Goal: Information Seeking & Learning: Understand process/instructions

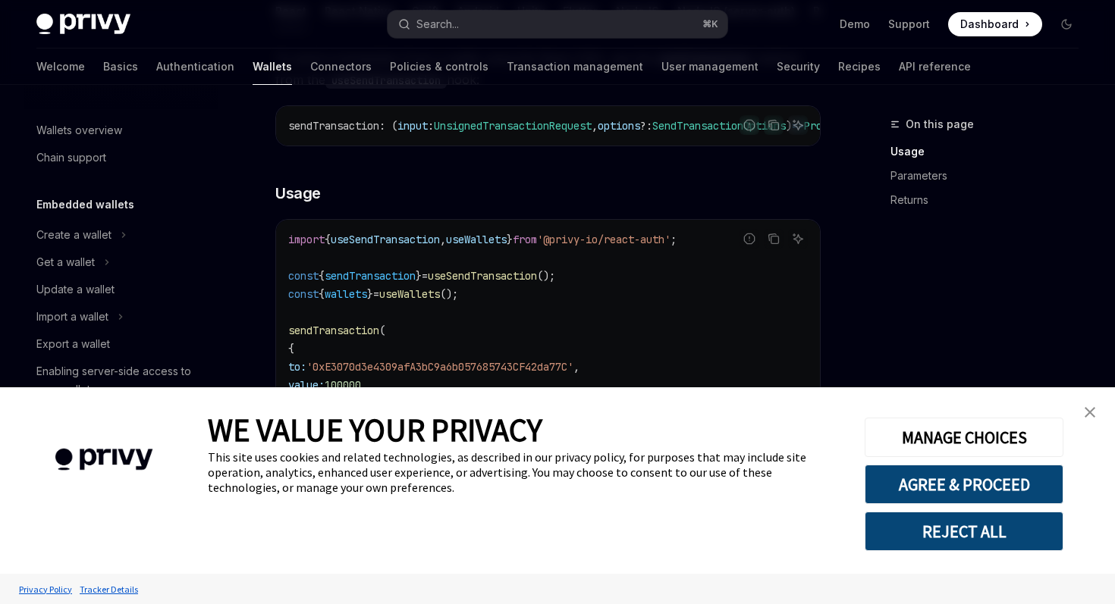
click at [1089, 407] on img "close banner" at bounding box center [1089, 412] width 11 height 11
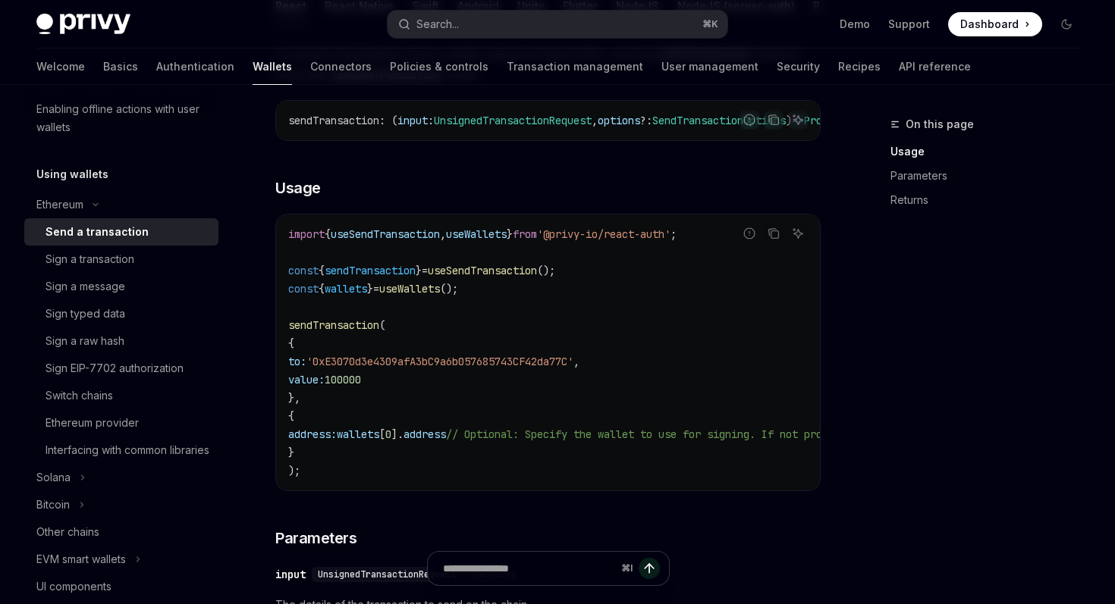
scroll to position [325, 0]
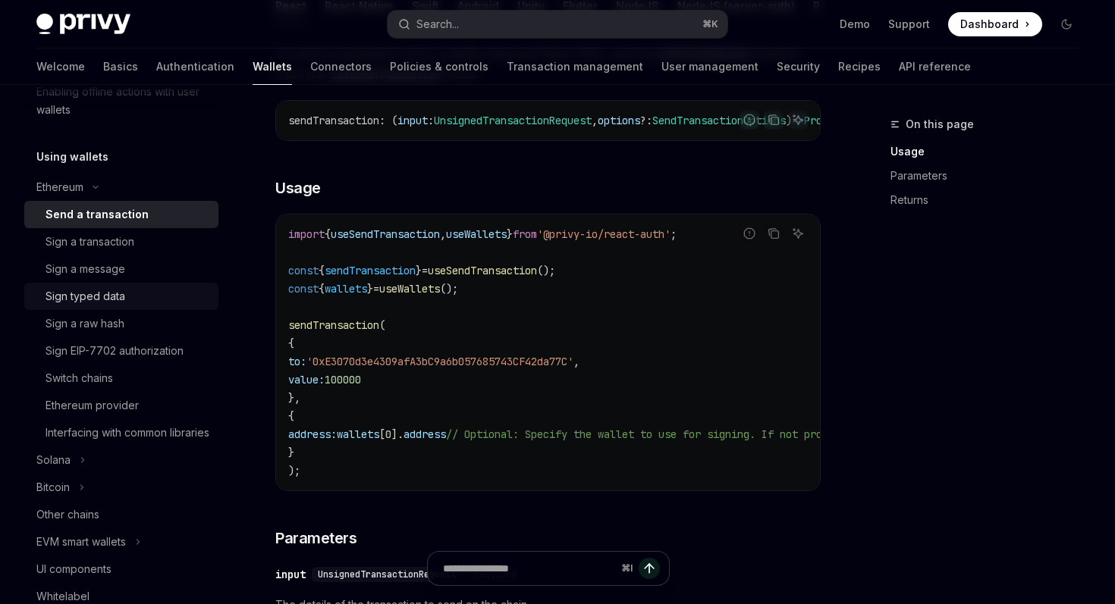
click at [168, 303] on div "Sign typed data" at bounding box center [128, 296] width 164 height 18
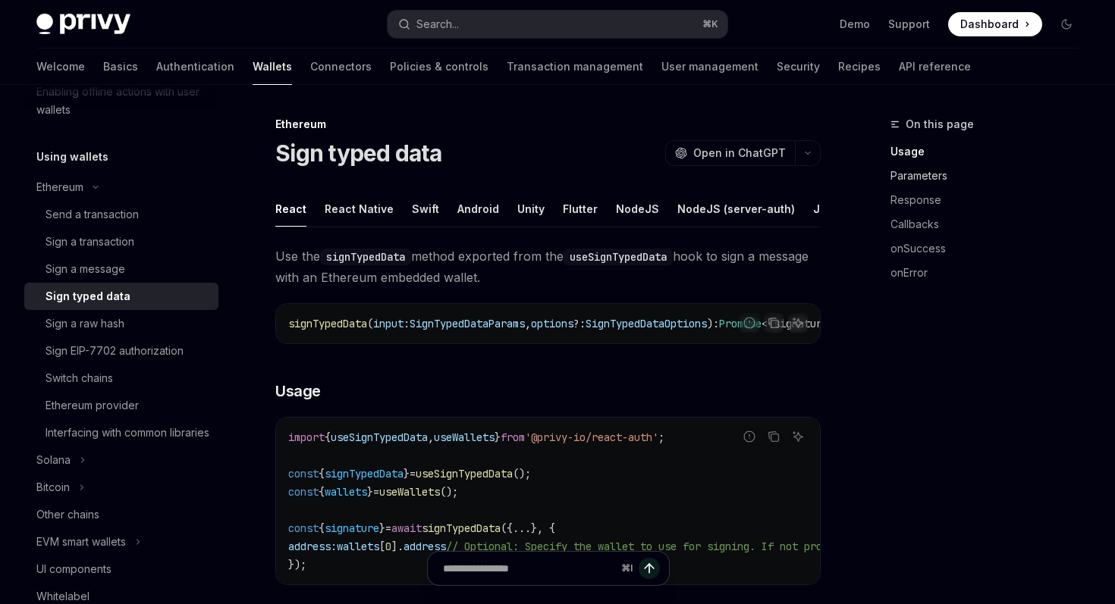
click at [917, 180] on link "Parameters" at bounding box center [990, 176] width 200 height 24
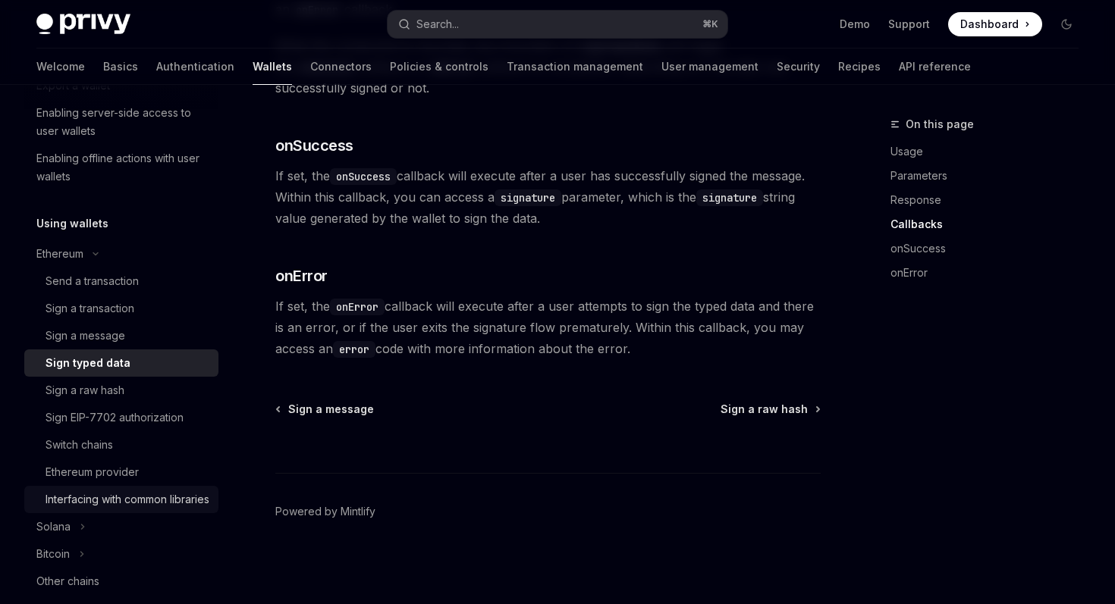
scroll to position [257, 0]
click at [162, 279] on div "Send a transaction" at bounding box center [128, 283] width 164 height 18
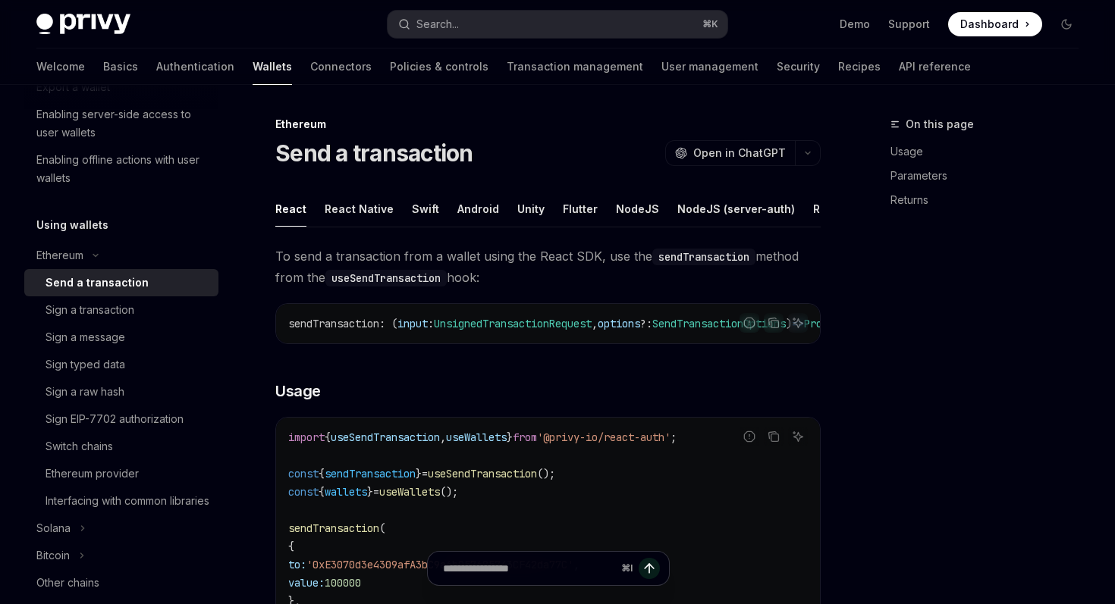
type textarea "*"
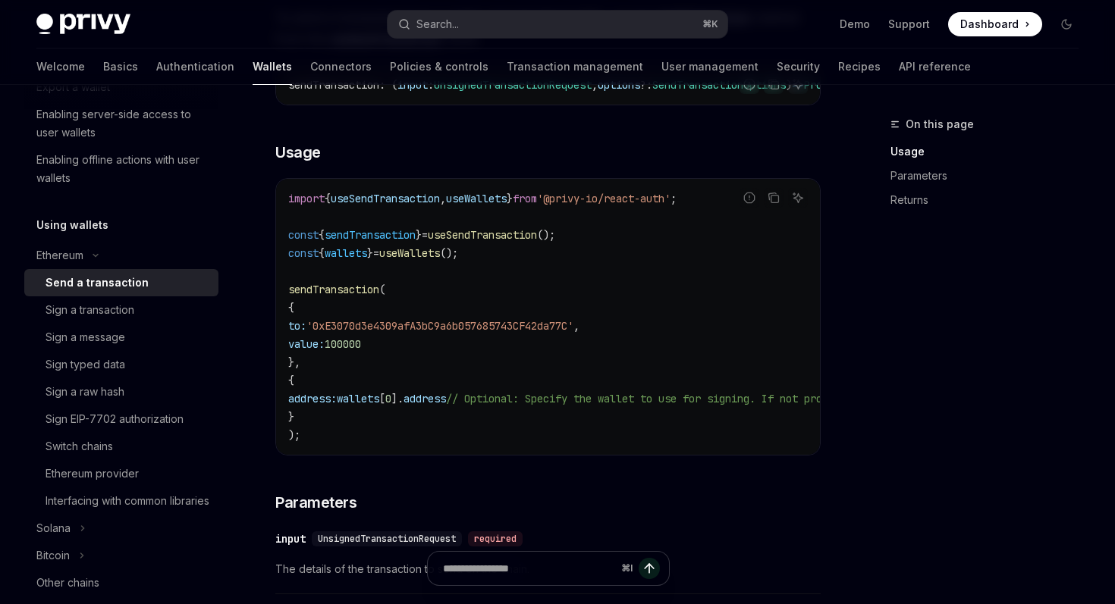
scroll to position [319, 0]
